Goal: Task Accomplishment & Management: Manage account settings

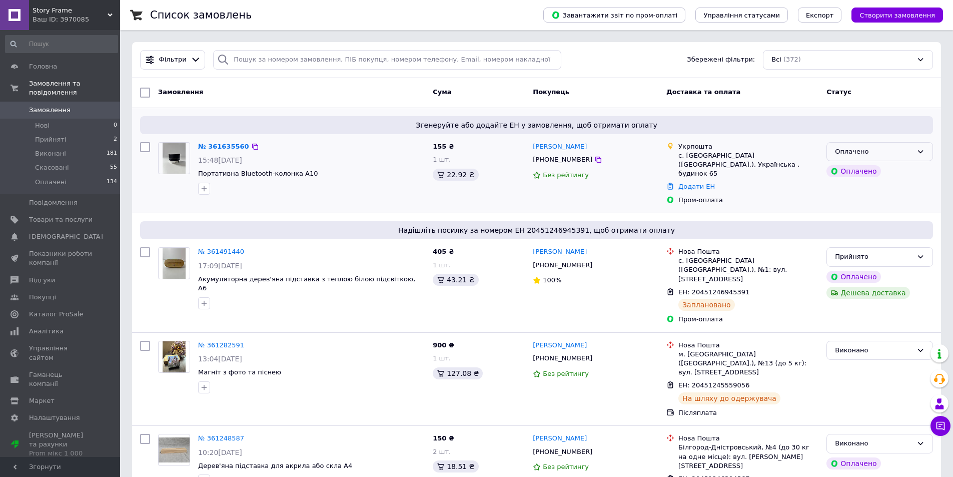
click at [910, 149] on div "Оплачено" at bounding box center [874, 152] width 78 height 11
click at [890, 167] on li "Прийнято" at bounding box center [880, 172] width 106 height 19
click at [227, 145] on link "№ 361635560" at bounding box center [221, 147] width 46 height 8
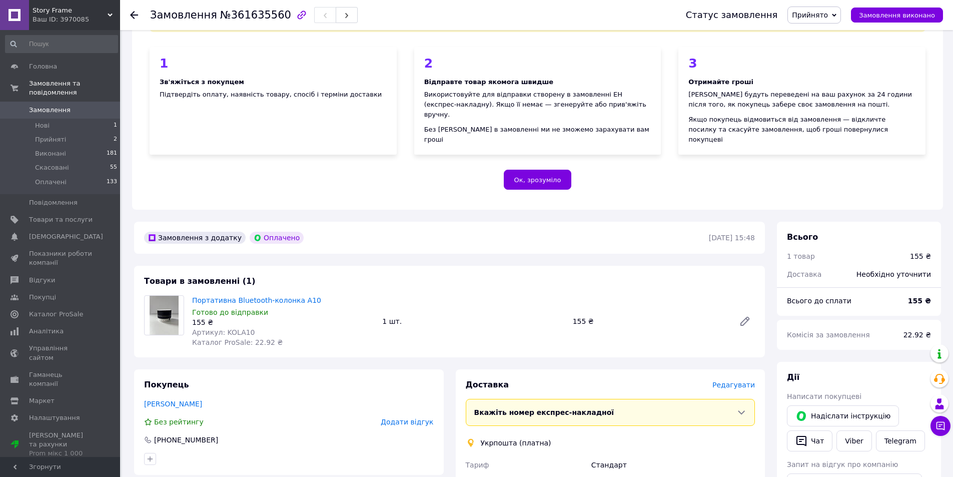
scroll to position [150, 0]
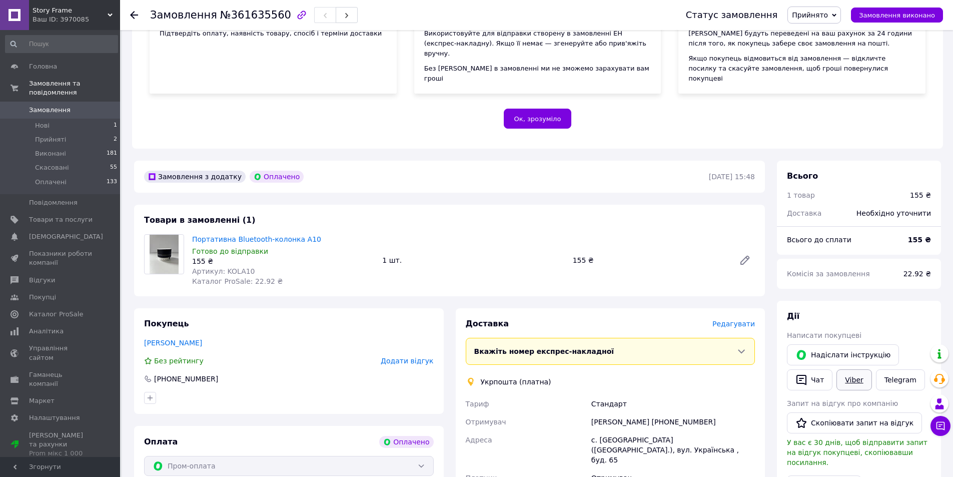
click at [859, 373] on link "Viber" at bounding box center [854, 379] width 35 height 21
drag, startPoint x: 323, startPoint y: 226, endPoint x: 191, endPoint y: 232, distance: 132.2
click at [191, 232] on div "Портативна Bluetooth-колонка A10 Готово до відправки 155 ₴ Артикул: KOLA10 Ката…" at bounding box center [283, 260] width 190 height 56
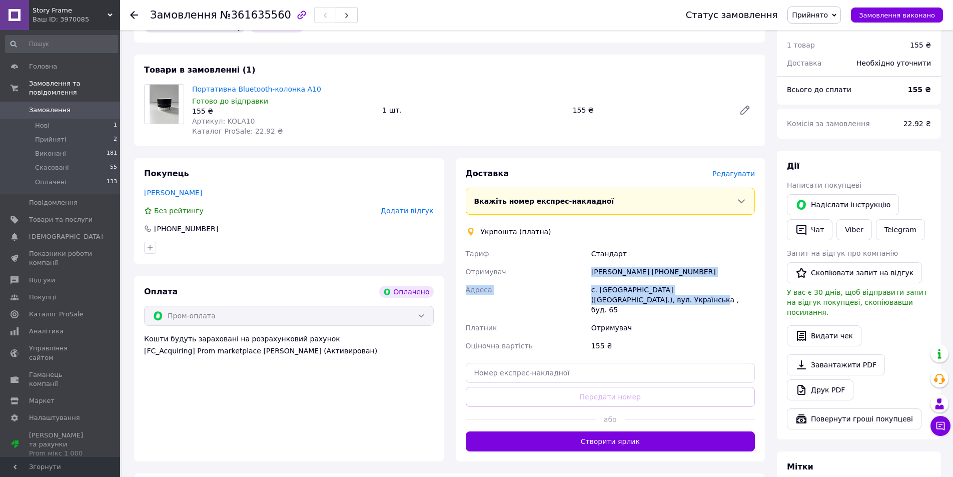
drag, startPoint x: 591, startPoint y: 257, endPoint x: 631, endPoint y: 297, distance: 57.0
click at [631, 297] on div "Тариф Стандарт Отримувач Альбіна Голота +380635419901 Адреса с. Озера (Кіровогр…" at bounding box center [611, 300] width 294 height 110
copy div "Альбіна Голота +380635419901 Адреса с. Озера (Кіровоградська обл.), вул. Україн…"
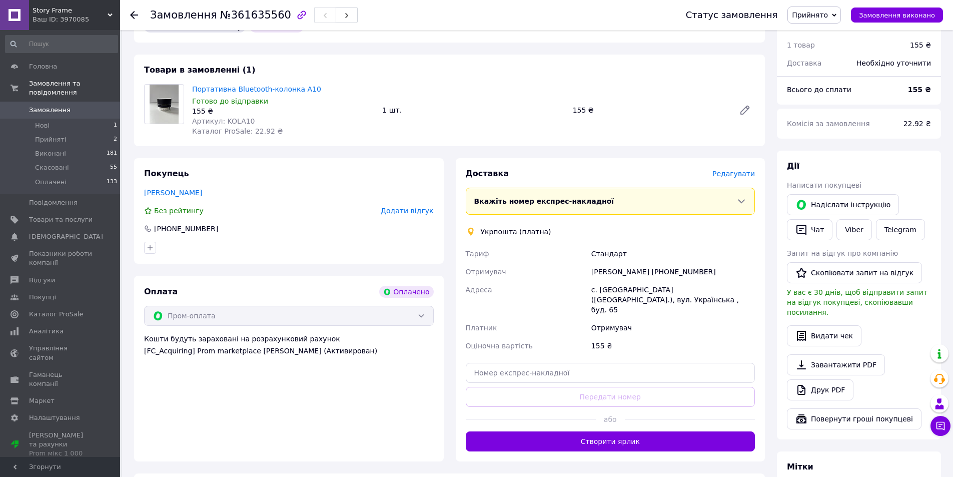
click at [672, 227] on div "Укрпошта (платна)" at bounding box center [610, 232] width 295 height 10
click at [673, 319] on div "Отримувач" at bounding box center [673, 328] width 168 height 18
